Goal: Communication & Community: Answer question/provide support

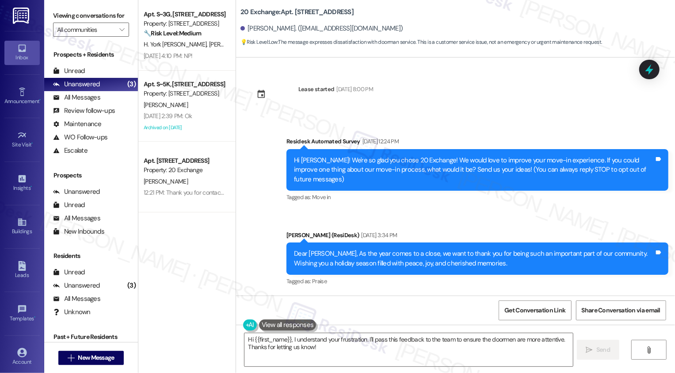
scroll to position [4546, 0]
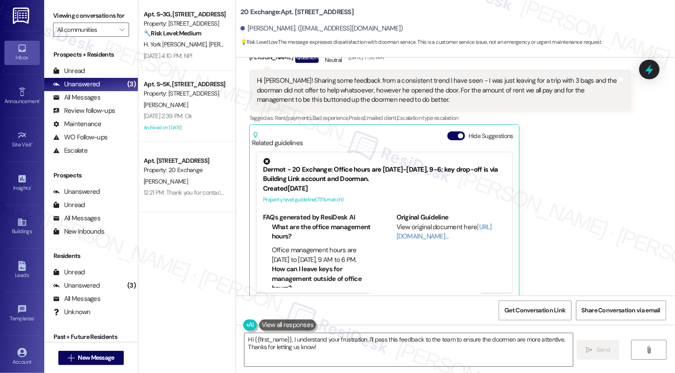
click at [142, 332] on div "Apt. S~3G, [STREET_ADDRESS] Property: [STREET_ADDRESS] 🔧 Risk Level: Medium The…" at bounding box center [186, 186] width 97 height 373
click at [94, 357] on span "New Message" at bounding box center [96, 357] width 36 height 9
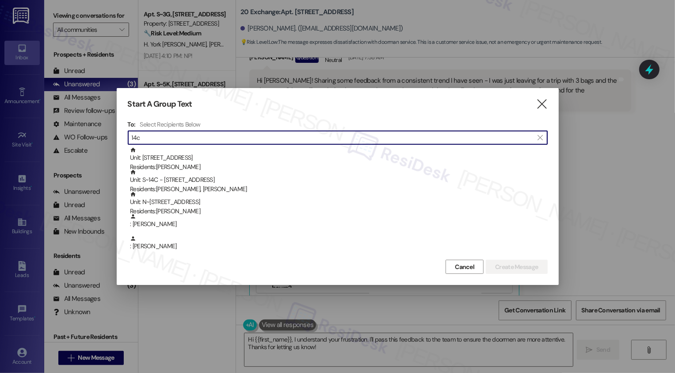
type input "14c"
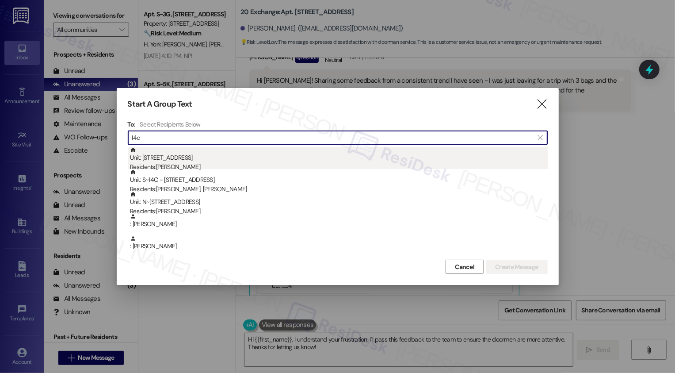
click at [188, 159] on div "Unit: [STREET_ADDRESS] Residents: [PERSON_NAME]" at bounding box center [339, 159] width 418 height 25
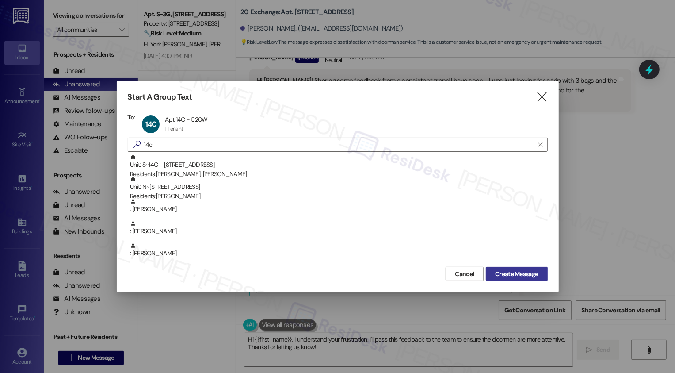
click at [519, 271] on span "Create Message" at bounding box center [516, 273] width 43 height 9
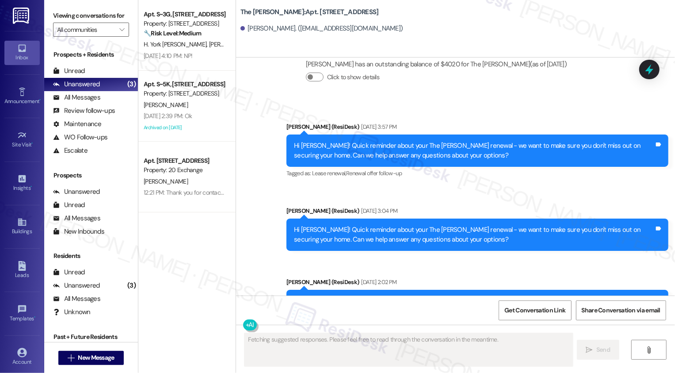
scroll to position [4806, 0]
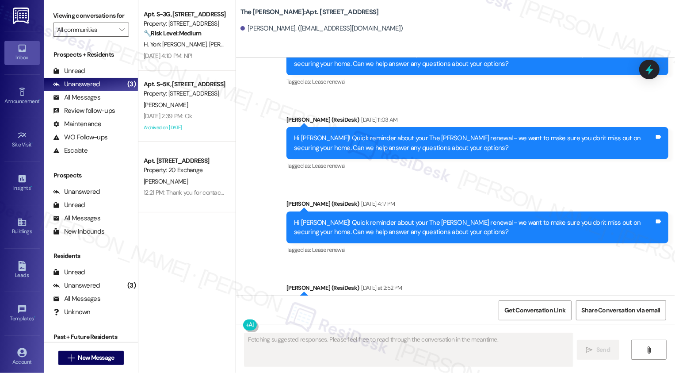
drag, startPoint x: 289, startPoint y: 199, endPoint x: 479, endPoint y: 205, distance: 190.5
click at [479, 302] on div "Hi [PERSON_NAME]! Quick reminder about your The [PERSON_NAME] renewal - we want…" at bounding box center [474, 311] width 360 height 19
click at [327, 302] on div "Hi [PERSON_NAME]! Quick reminder about your The [PERSON_NAME] renewal - we want…" at bounding box center [474, 311] width 360 height 19
drag, startPoint x: 287, startPoint y: 201, endPoint x: 445, endPoint y: 208, distance: 157.9
click at [445, 302] on div "Hi [PERSON_NAME]! Quick reminder about your The [PERSON_NAME] renewal - we want…" at bounding box center [474, 311] width 362 height 19
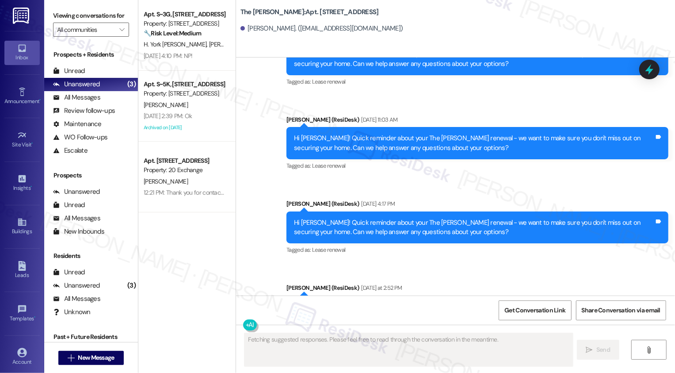
copy div "Hi [PERSON_NAME]! Quick reminder about your The [PERSON_NAME] renewal - we want…"
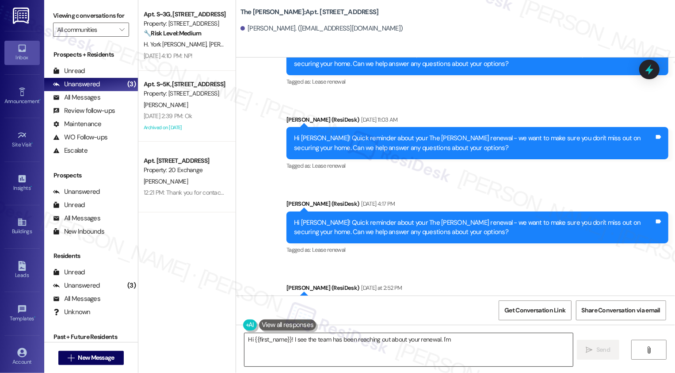
click at [347, 342] on textarea "Hi {{first_name}}! I see the team has been reaching out about your renewal. I'm" at bounding box center [408, 349] width 328 height 33
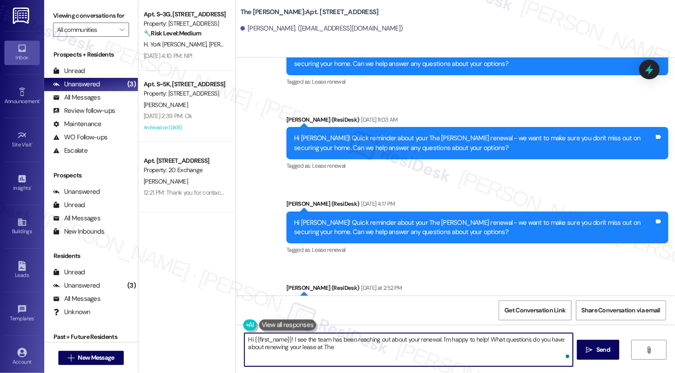
type textarea "Hi {{first_name}}! I see the team has been reaching out about your renewal. I'm…"
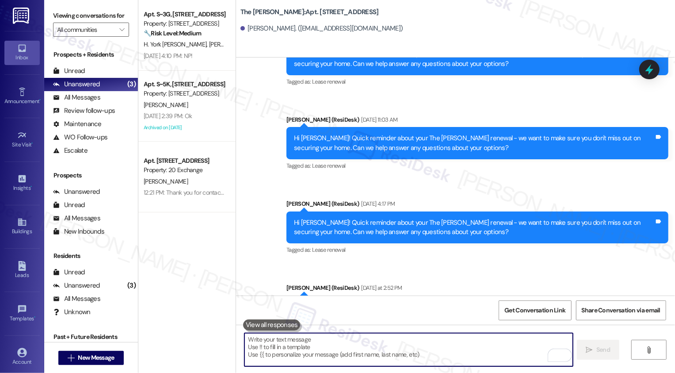
paste textarea "Hi [PERSON_NAME]! Quick reminder about your The [PERSON_NAME] renewal - we want…"
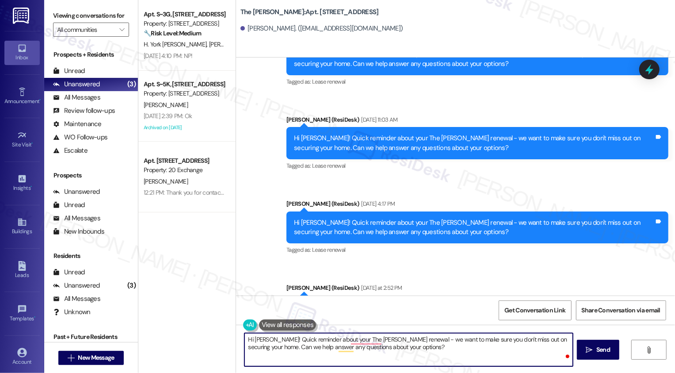
click at [391, 348] on textarea "Hi [PERSON_NAME]! Quick reminder about your The [PERSON_NAME] renewal - we want…" at bounding box center [408, 349] width 328 height 33
type textarea "Hi [PERSON_NAME]! Quick reminder about your The [PERSON_NAME] renewal - we want…"
click at [590, 347] on icon "" at bounding box center [589, 349] width 7 height 7
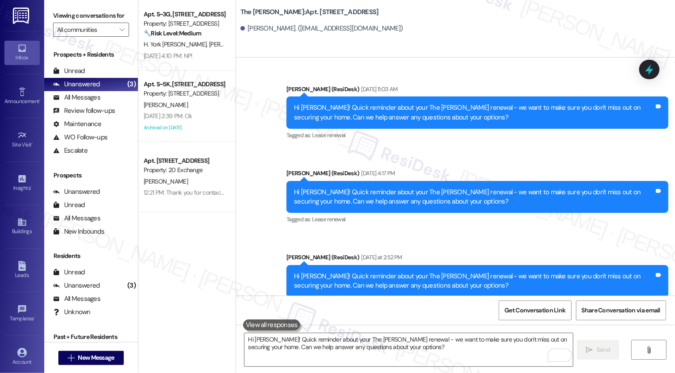
scroll to position [4877, 0]
